Goal: Book appointment/travel/reservation

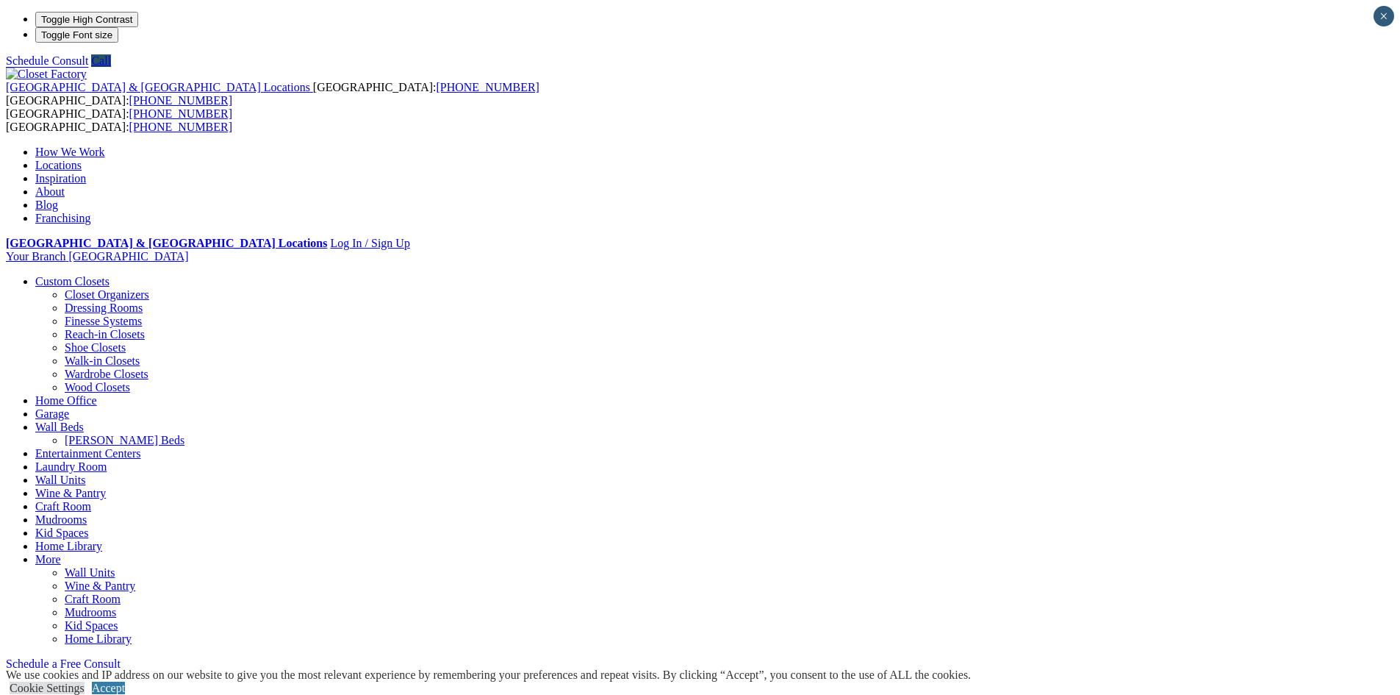
click at [121, 657] on link "Schedule a Free Consult" at bounding box center [63, 663] width 115 height 12
